Goal: Information Seeking & Learning: Learn about a topic

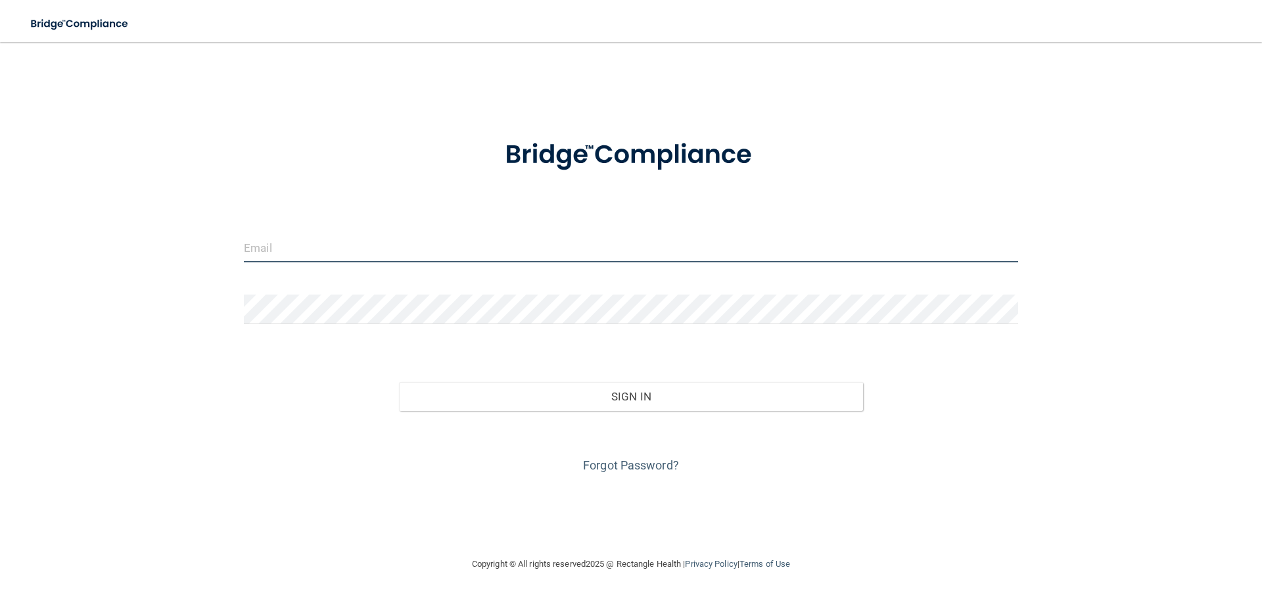
type input "[EMAIL_ADDRESS][DOMAIN_NAME]"
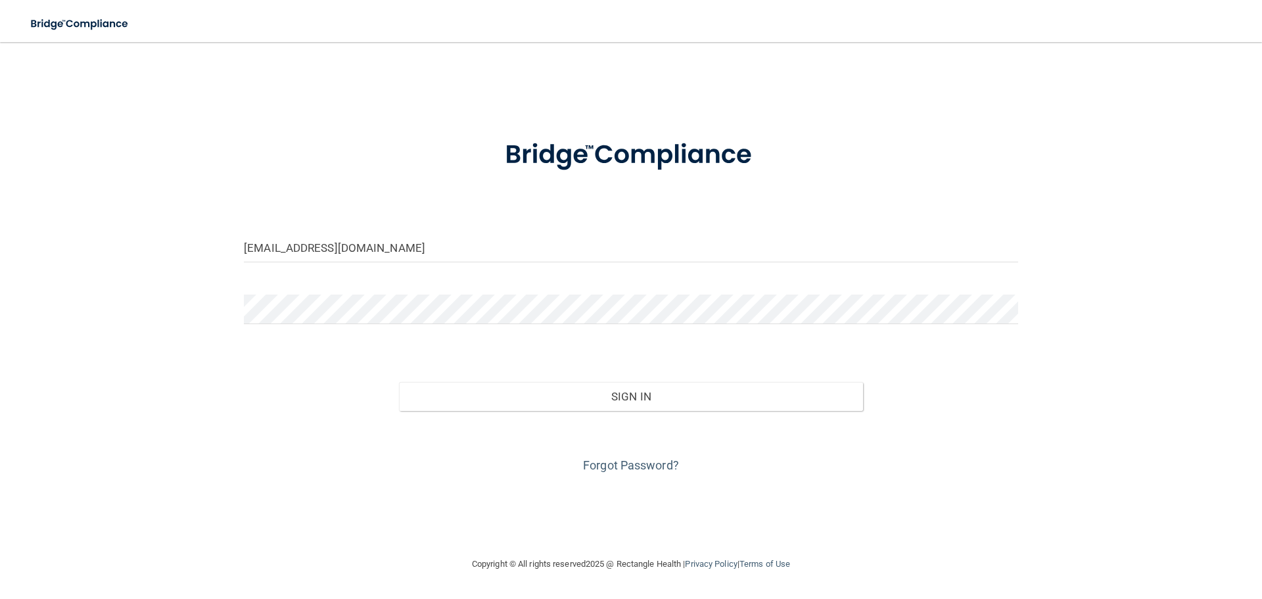
click at [473, 378] on div "Sign In" at bounding box center [631, 382] width 794 height 55
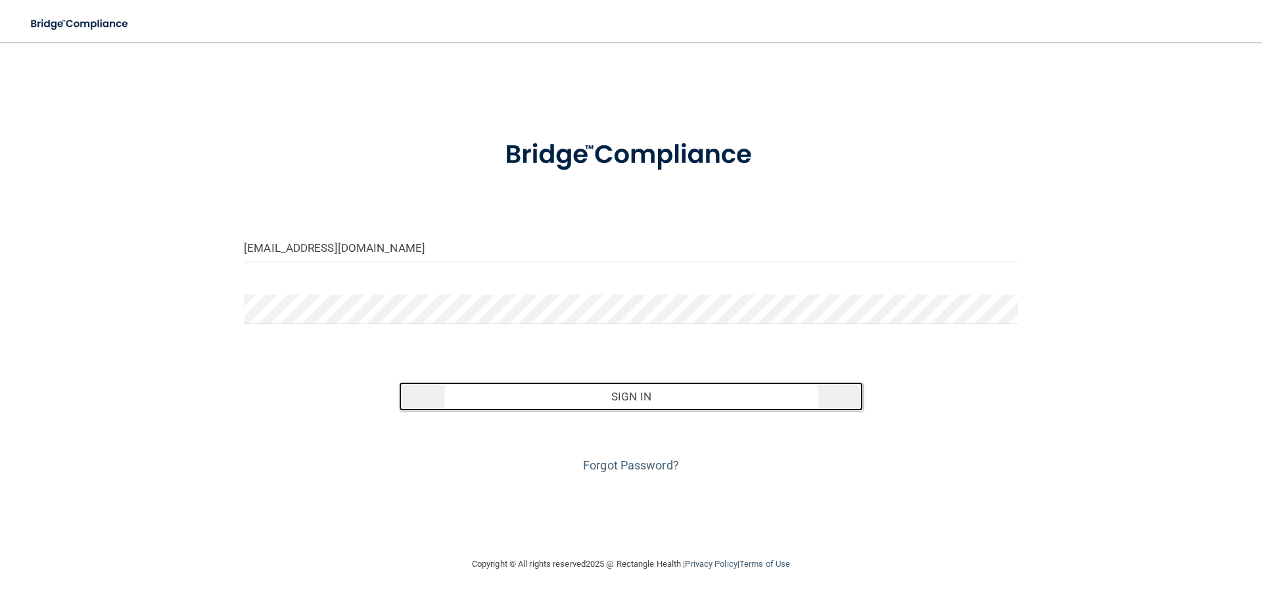
click at [478, 382] on button "Sign In" at bounding box center [631, 396] width 465 height 29
click at [480, 387] on button "Sign In" at bounding box center [631, 396] width 465 height 29
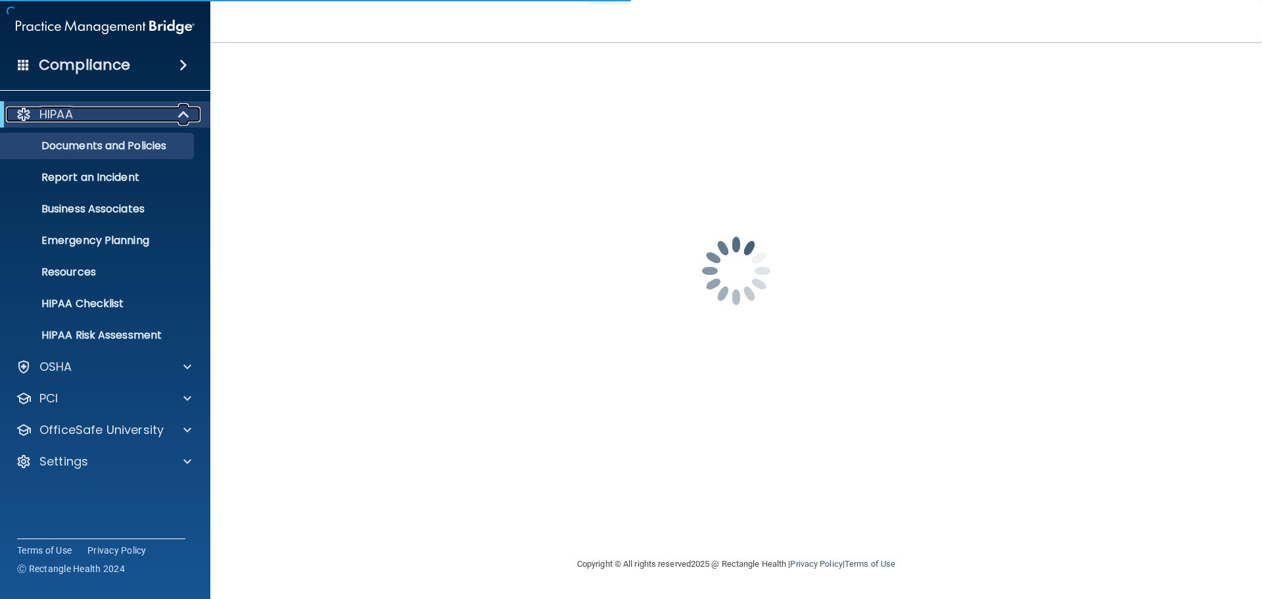
click at [187, 120] on span at bounding box center [184, 114] width 11 height 16
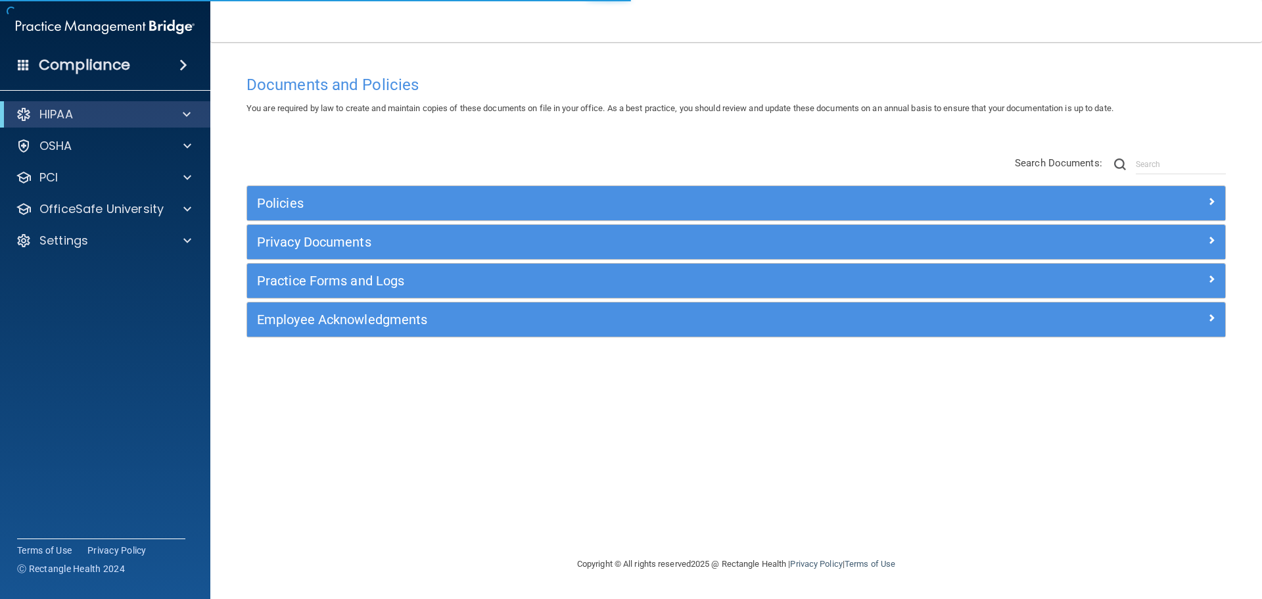
click at [248, 114] on div "You are required by law to create and maintain copies of these documents on fil…" at bounding box center [736, 109] width 999 height 16
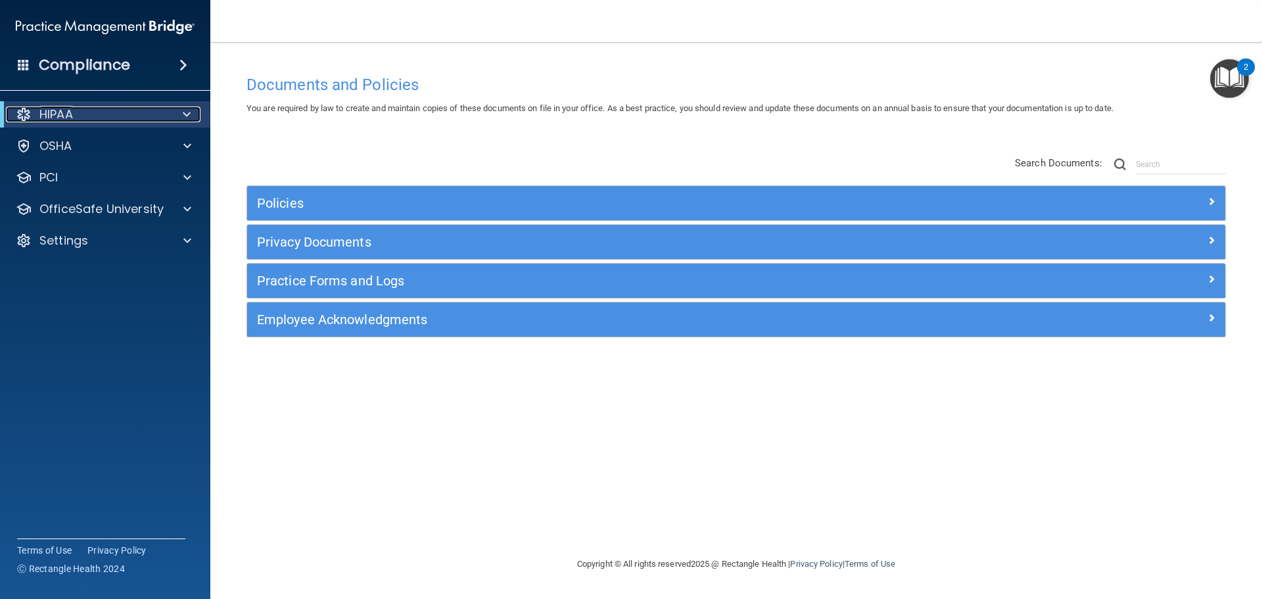
click at [188, 114] on span at bounding box center [187, 114] width 8 height 16
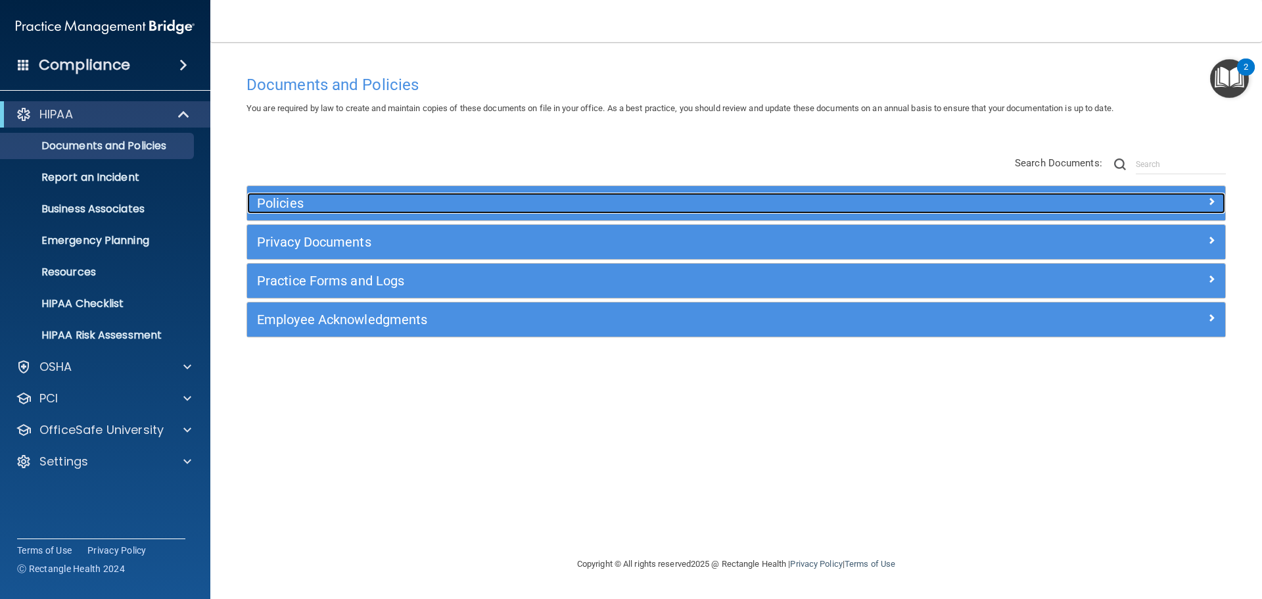
click at [287, 206] on h5 "Policies" at bounding box center [614, 203] width 714 height 14
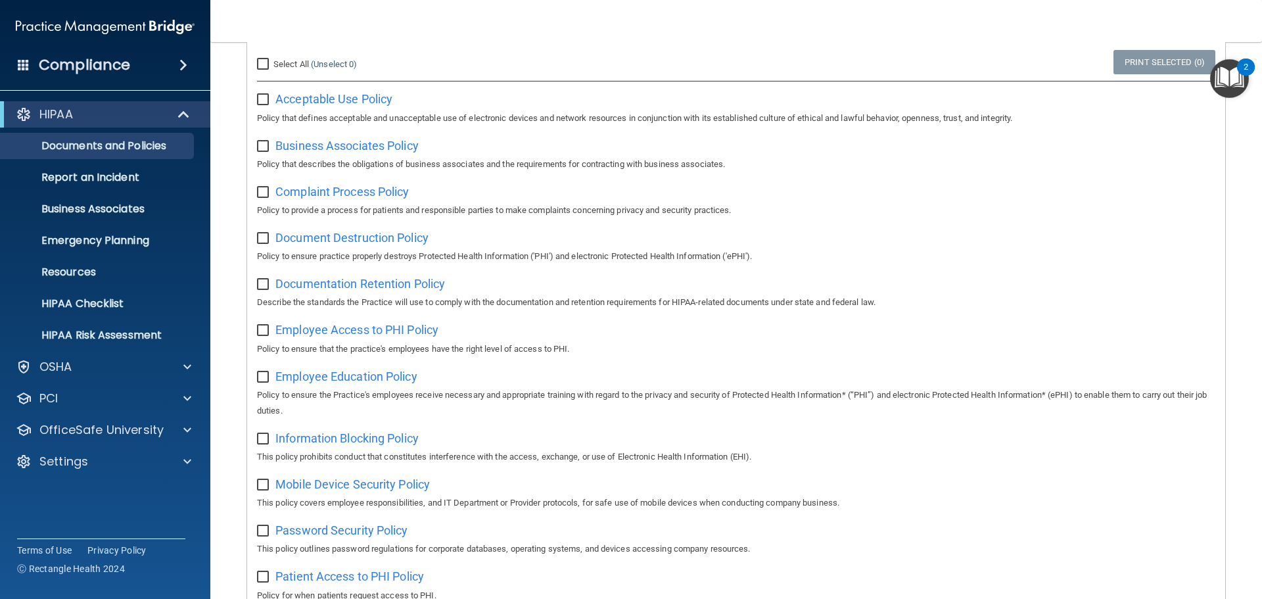
scroll to position [263, 0]
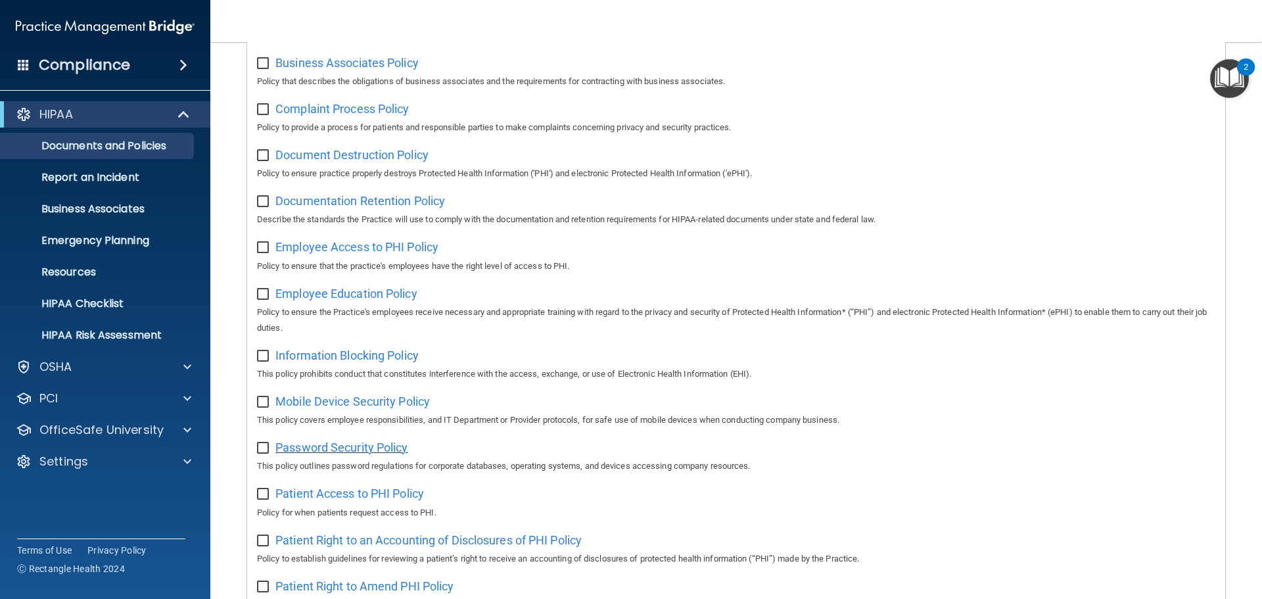
click at [369, 453] on span "Password Security Policy" at bounding box center [341, 447] width 132 height 14
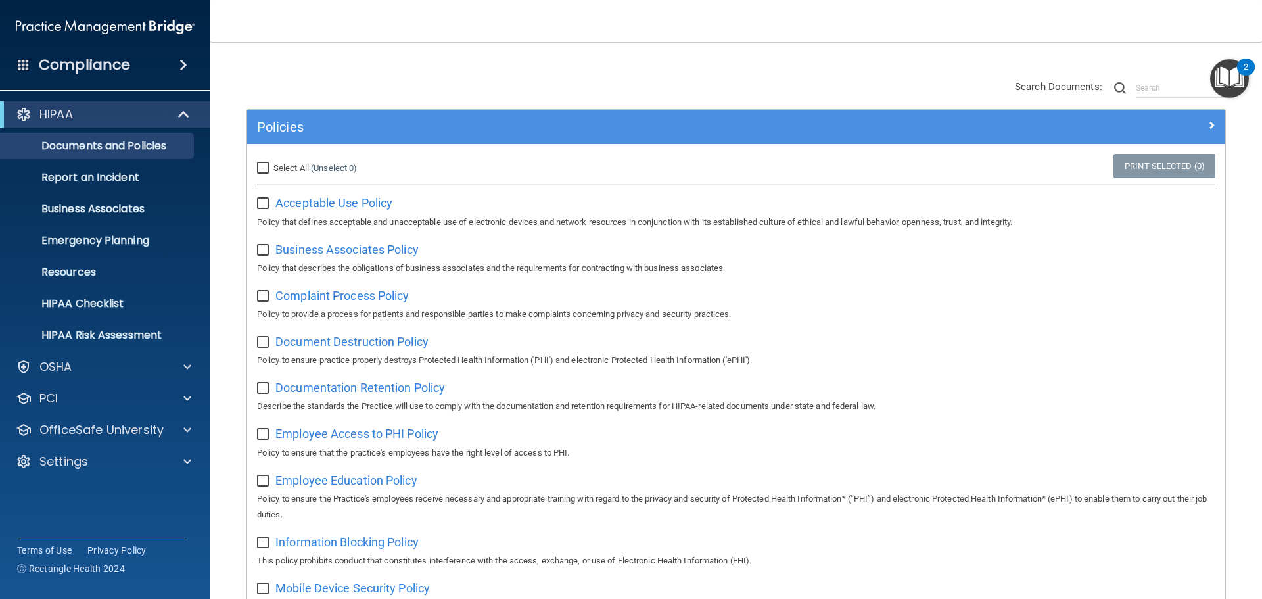
scroll to position [0, 0]
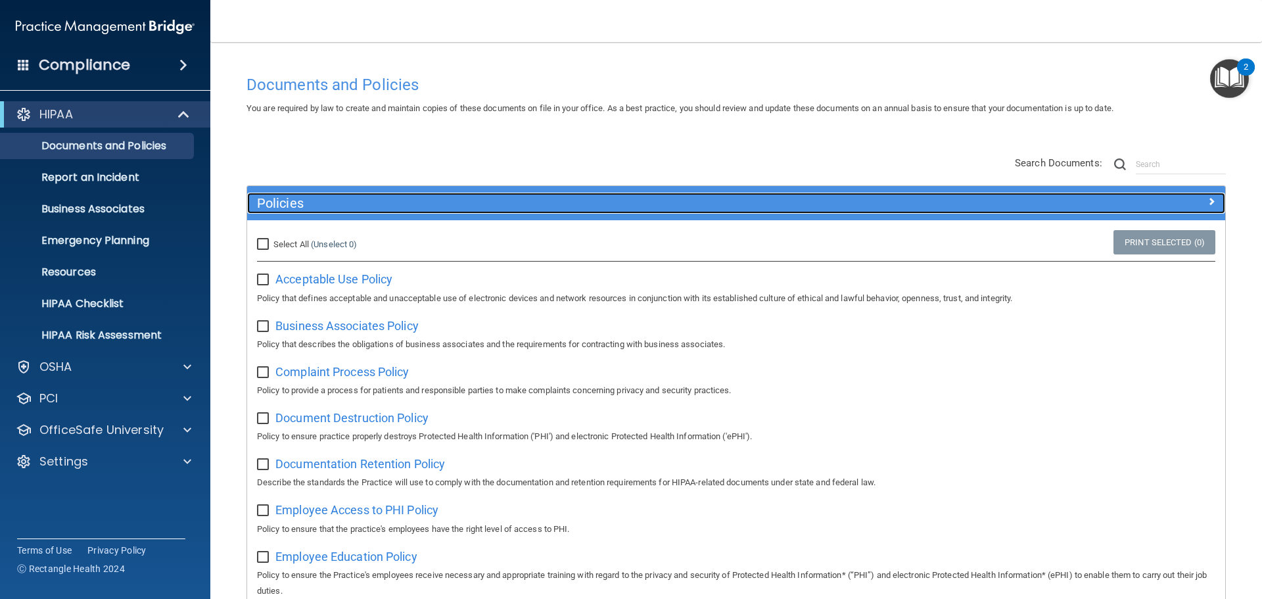
click at [386, 206] on h5 "Policies" at bounding box center [614, 203] width 714 height 14
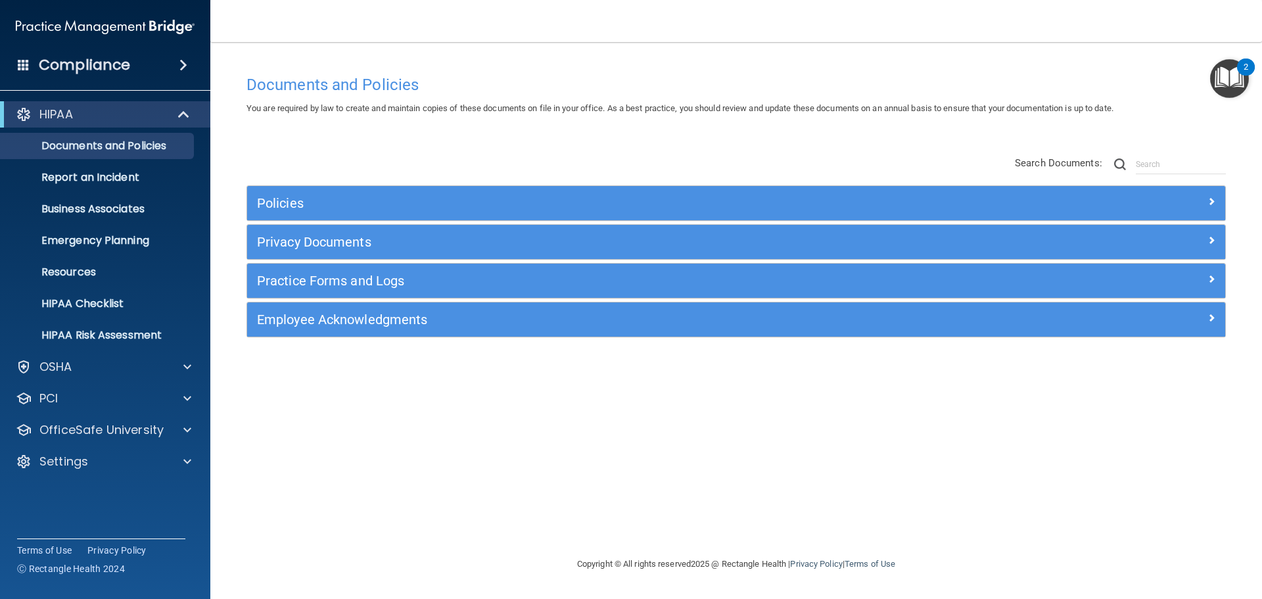
click at [415, 388] on div "Documents and Policies You are required by law to create and maintain copies of…" at bounding box center [736, 312] width 999 height 488
click at [147, 214] on p "Business Associates" at bounding box center [98, 208] width 179 height 13
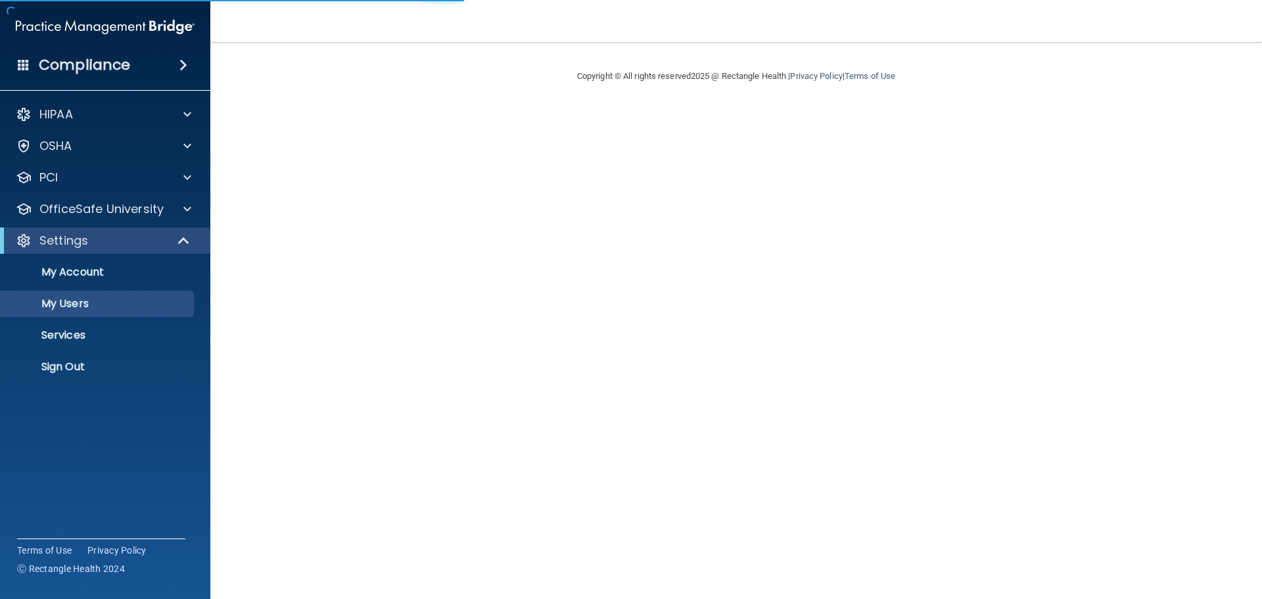
select select "20"
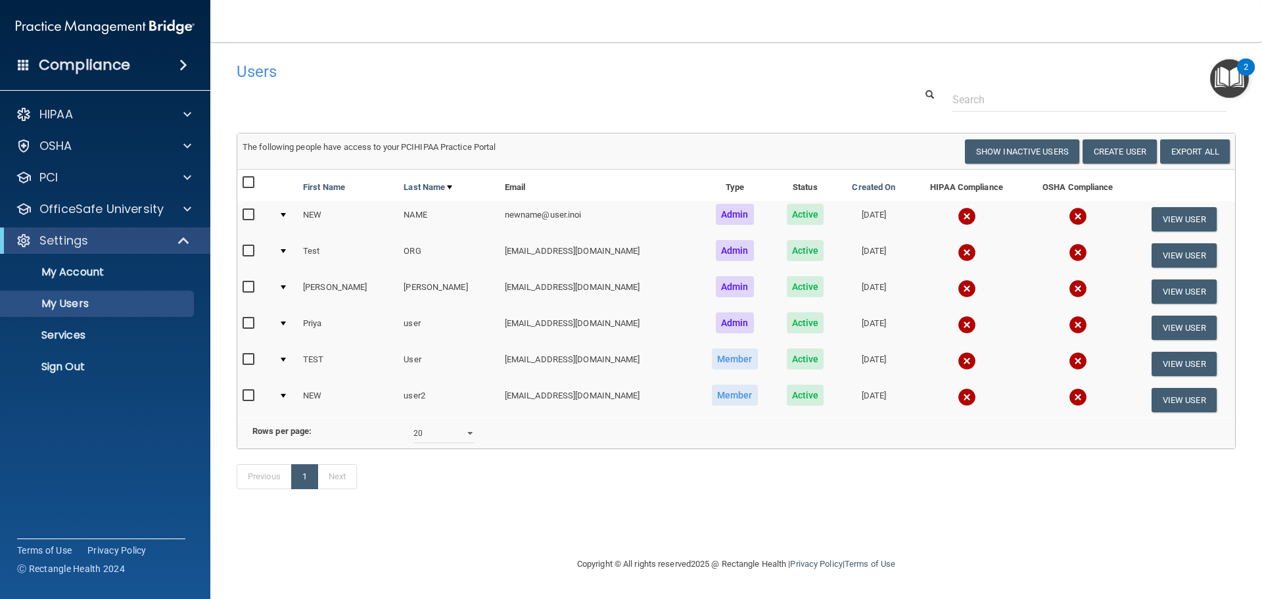
click at [696, 105] on div at bounding box center [736, 99] width 1019 height 24
click at [180, 215] on div at bounding box center [185, 209] width 33 height 16
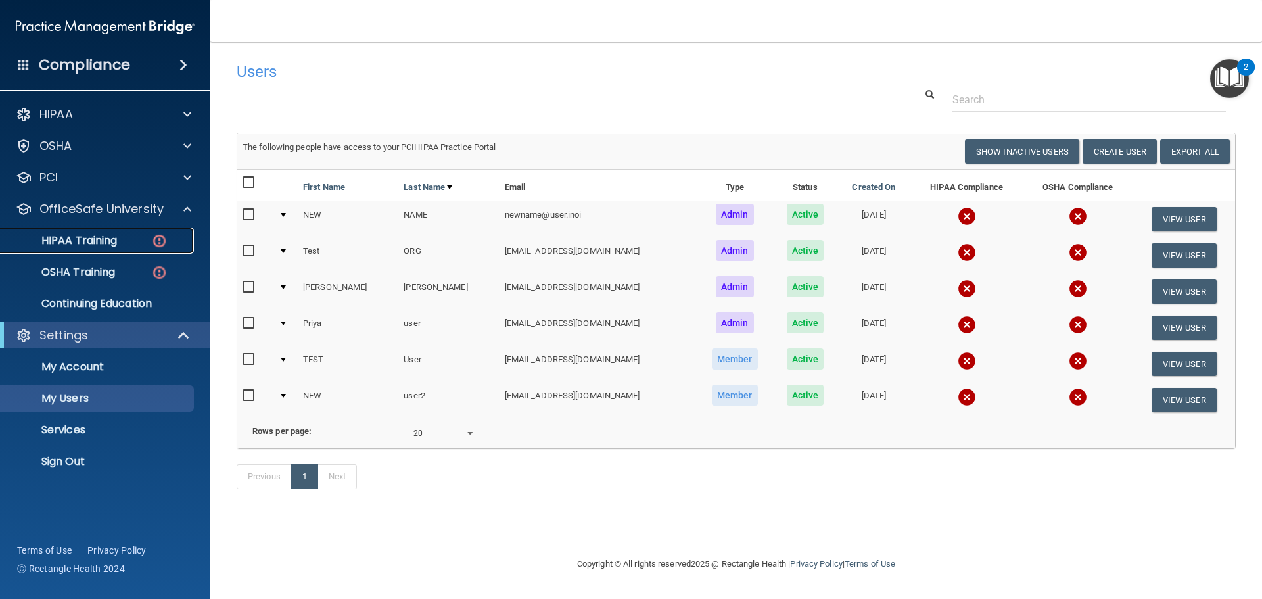
click at [161, 239] on img at bounding box center [159, 241] width 16 height 16
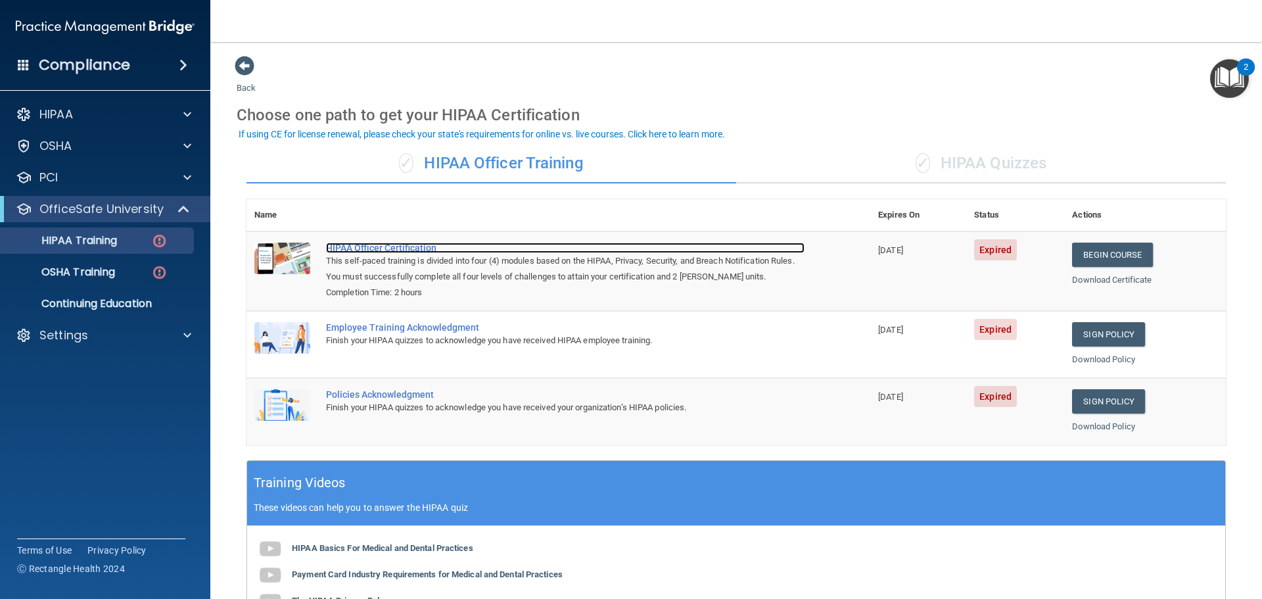
click at [374, 246] on div "HIPAA Officer Certification" at bounding box center [565, 247] width 478 height 11
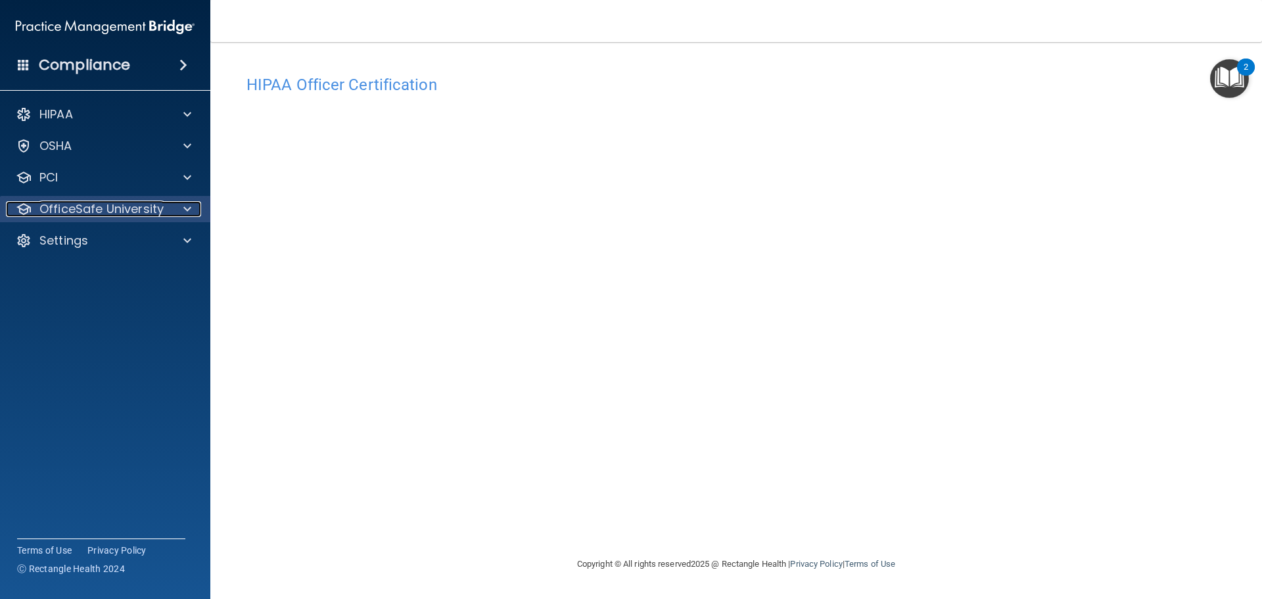
click at [181, 212] on div at bounding box center [185, 209] width 33 height 16
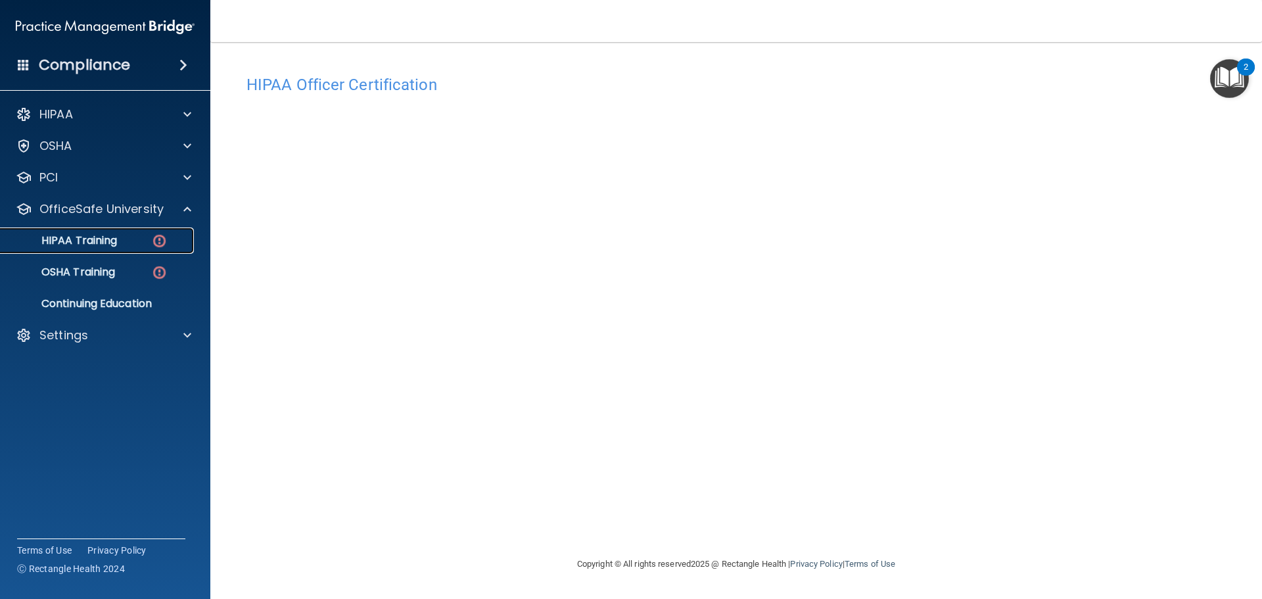
click at [147, 246] on div "HIPAA Training" at bounding box center [98, 240] width 179 height 13
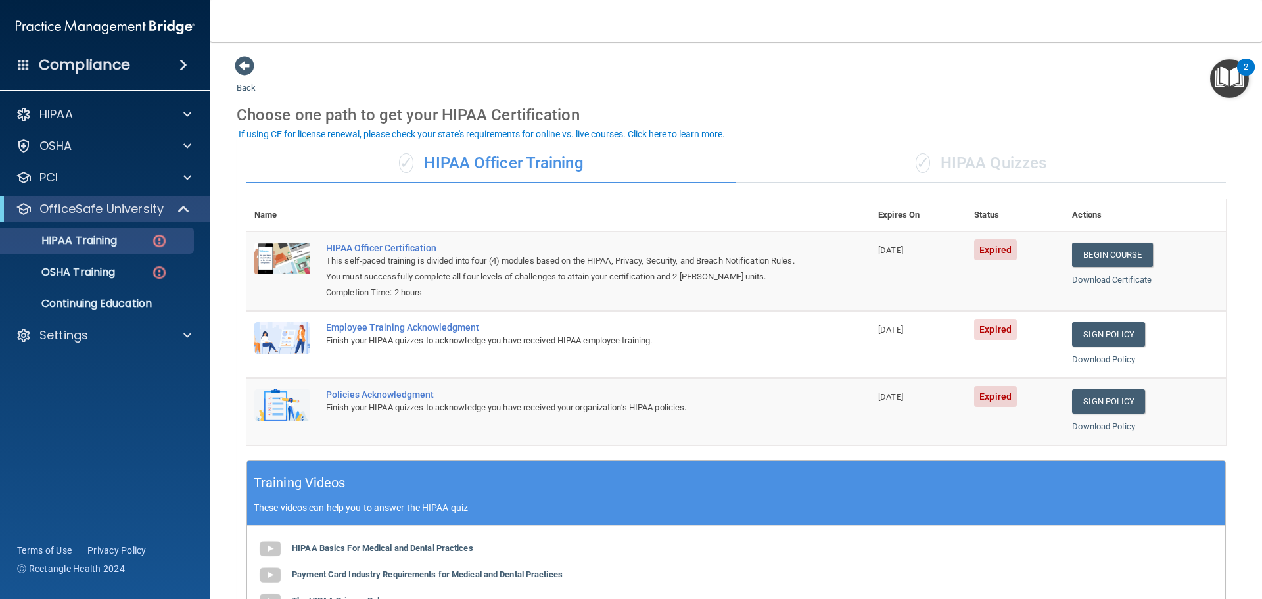
click at [929, 161] on div "✓ HIPAA Quizzes" at bounding box center [981, 163] width 490 height 39
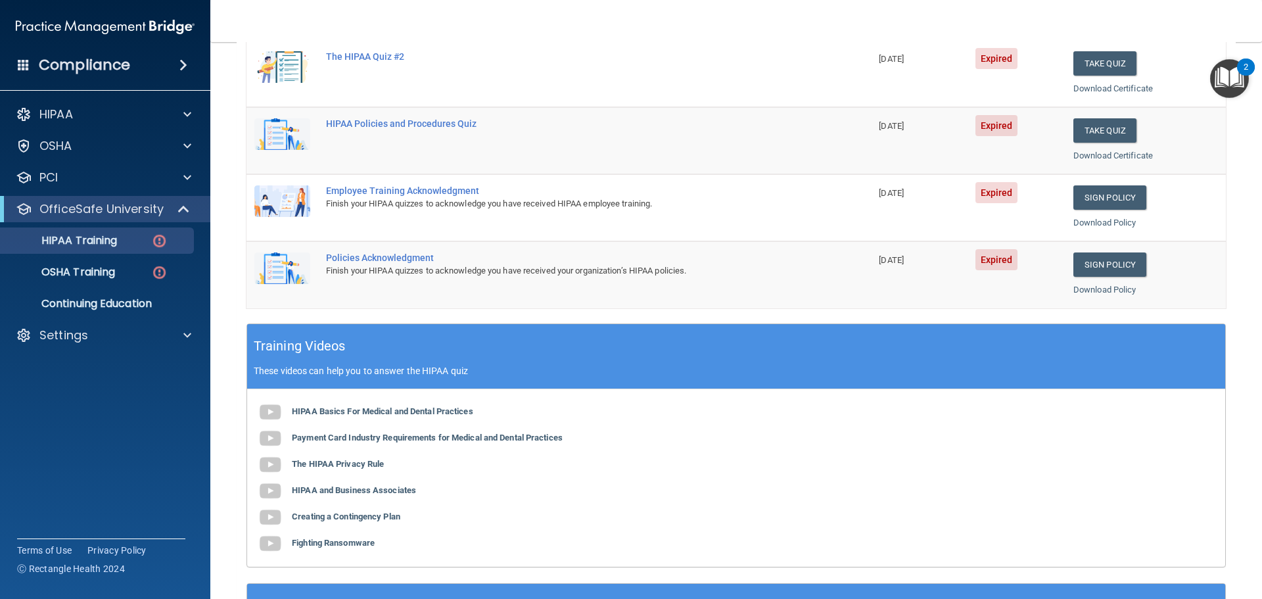
scroll to position [263, 0]
